Goal: Obtain resource: Download file/media

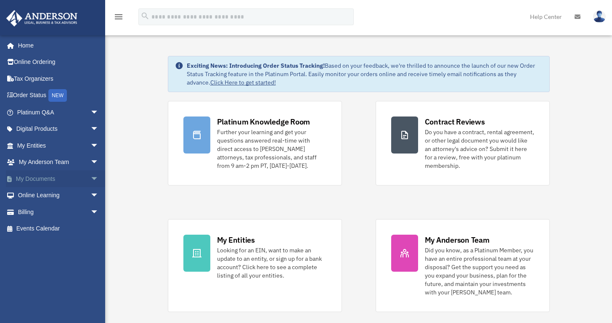
click at [90, 176] on span "arrow_drop_down" at bounding box center [98, 178] width 17 height 17
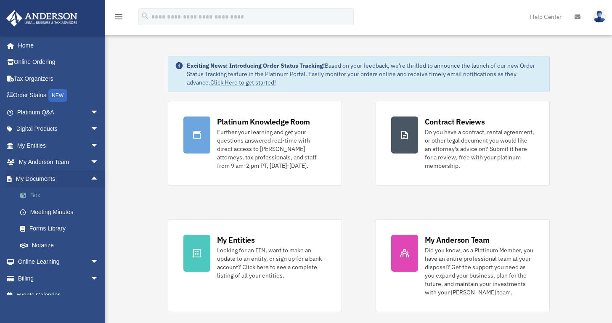
click at [31, 192] on link "Box" at bounding box center [62, 195] width 100 height 17
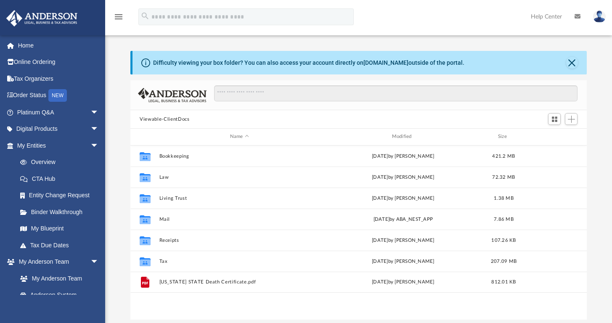
scroll to position [185, 449]
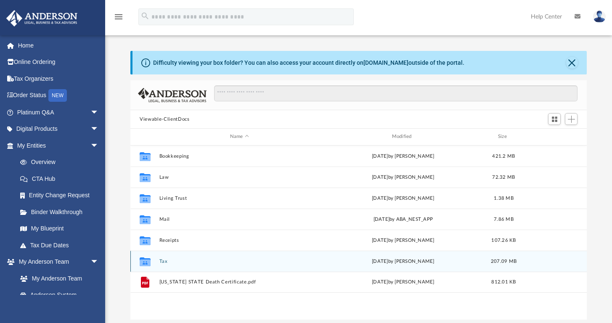
click at [161, 259] on button "Tax" at bounding box center [239, 261] width 160 height 5
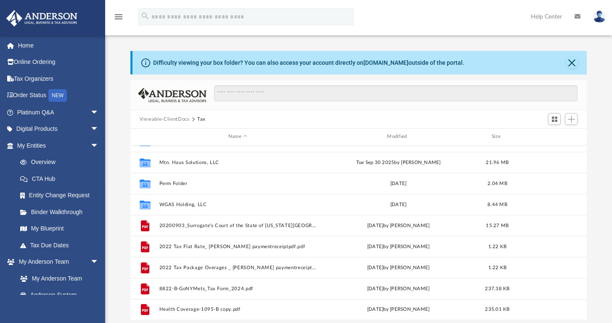
scroll to position [0, 0]
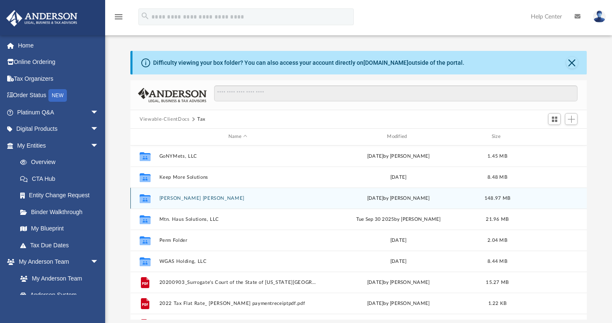
click at [170, 197] on button "Larsen Granell, Irene" at bounding box center [237, 197] width 157 height 5
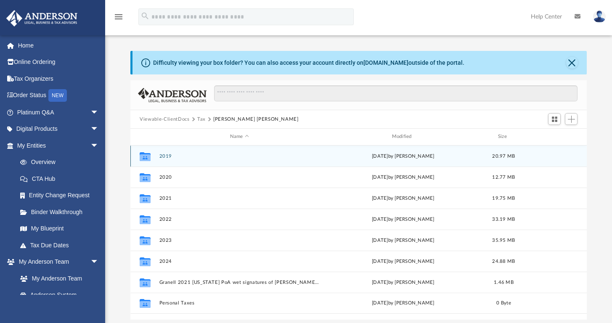
click at [165, 153] on button "2019" at bounding box center [239, 155] width 160 height 5
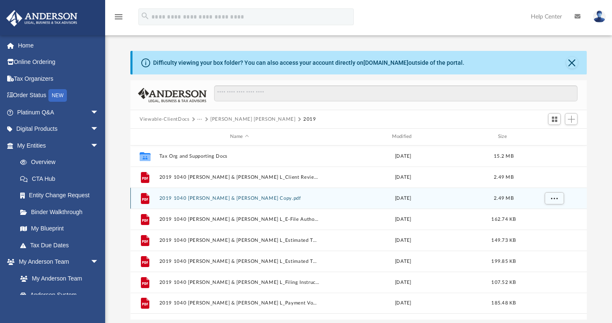
click at [191, 199] on button "2019 1040 Granell, Robert & Irene L_Completed Copy.pdf" at bounding box center [239, 197] width 160 height 5
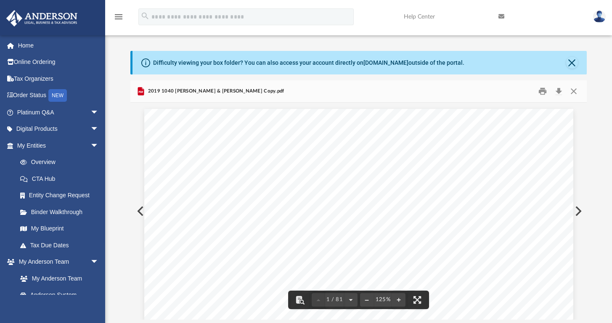
click at [578, 208] on button "Preview" at bounding box center [577, 211] width 18 height 24
click at [139, 210] on button "Preview" at bounding box center [139, 211] width 18 height 24
click at [541, 88] on button "Print" at bounding box center [542, 91] width 17 height 13
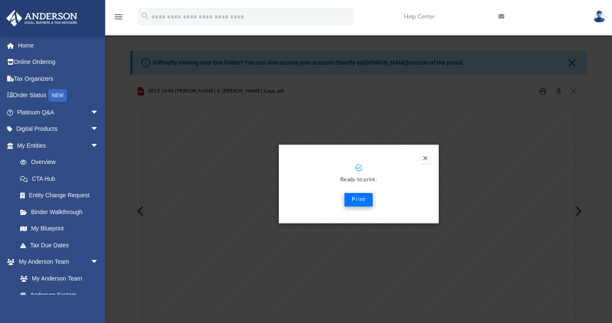
click at [352, 201] on button "Print" at bounding box center [358, 199] width 28 height 13
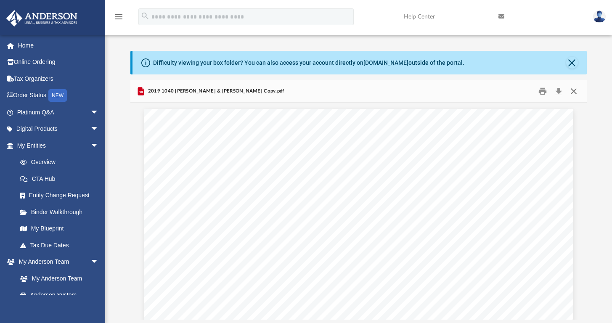
click at [572, 90] on button "Close" at bounding box center [572, 91] width 15 height 13
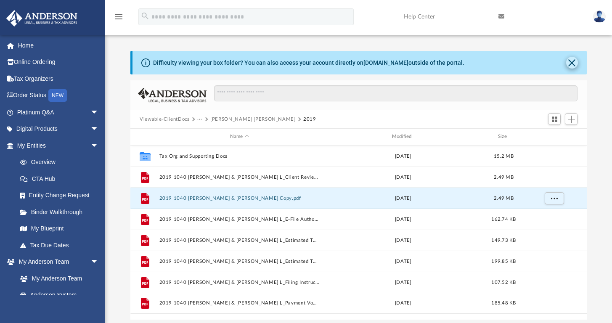
click at [572, 61] on button "Close" at bounding box center [572, 63] width 12 height 12
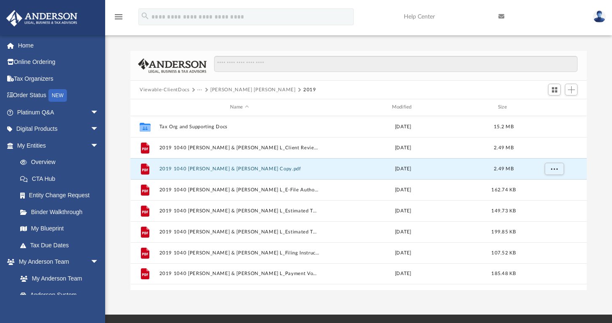
click at [611, 13] on link at bounding box center [598, 16] width 25 height 37
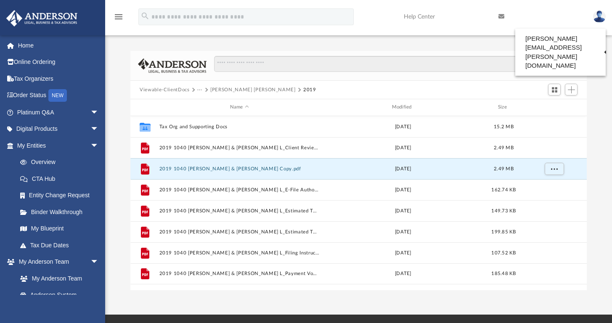
click at [412, 39] on div "Difficulty viewing your box folder? You can also access your account directly o…" at bounding box center [358, 161] width 507 height 257
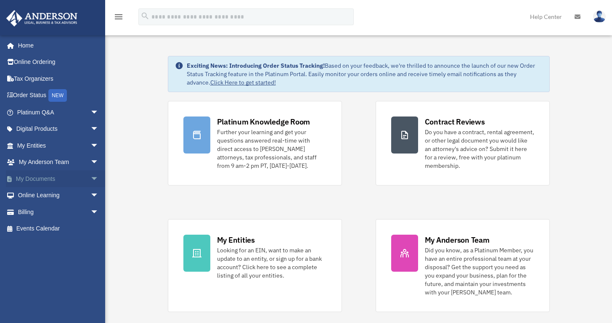
click at [90, 176] on span "arrow_drop_down" at bounding box center [98, 178] width 17 height 17
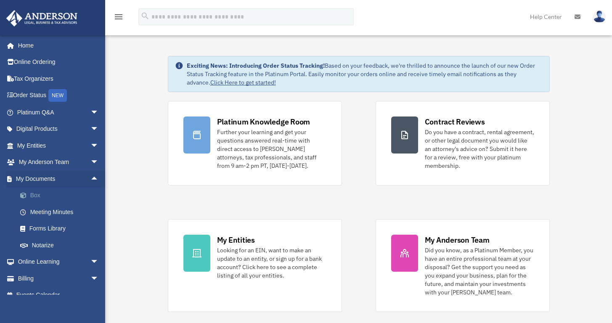
click at [84, 193] on link "Box" at bounding box center [62, 195] width 100 height 17
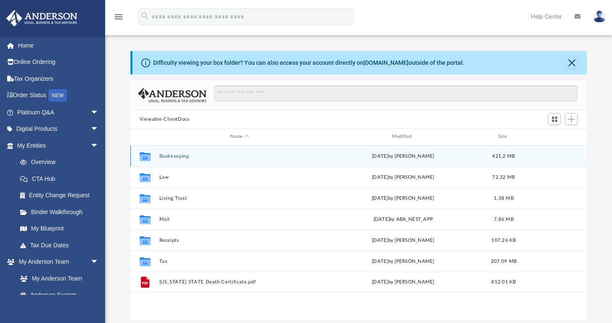
scroll to position [185, 449]
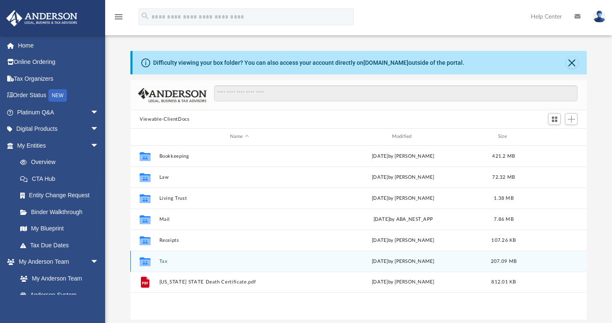
click at [162, 259] on button "Tax" at bounding box center [239, 261] width 160 height 5
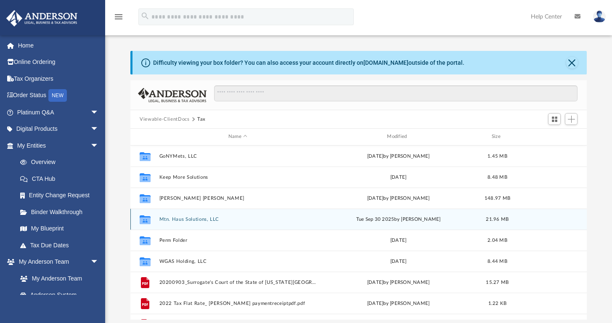
click at [214, 216] on button "Mtn. Haus Solutions, LLC" at bounding box center [237, 218] width 157 height 5
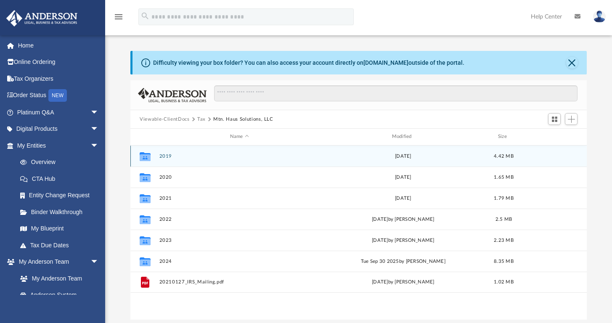
click at [166, 153] on button "2019" at bounding box center [239, 155] width 160 height 5
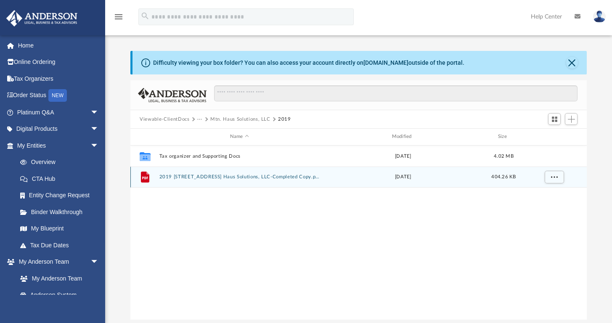
click at [211, 176] on button "2019 1120 Mtn. Haus Solutions, LLC-Completed Copy.pdf" at bounding box center [239, 176] width 160 height 5
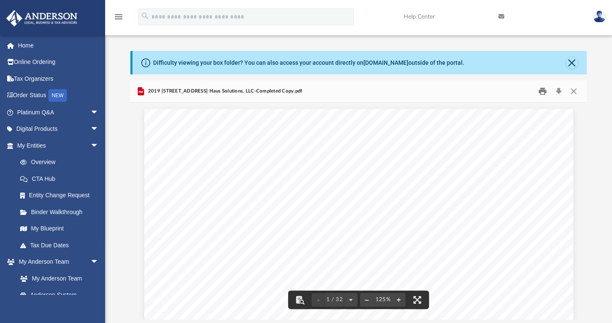
click at [540, 90] on button "Print" at bounding box center [542, 91] width 17 height 13
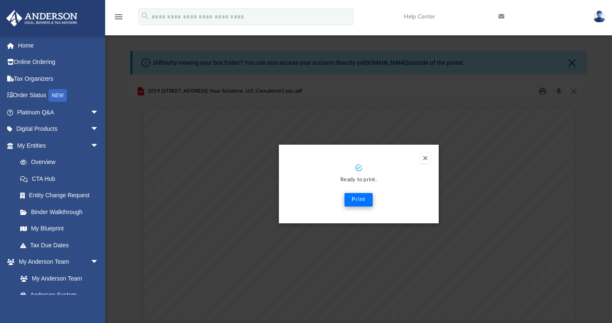
click at [364, 200] on button "Print" at bounding box center [358, 199] width 28 height 13
